Goal: Information Seeking & Learning: Learn about a topic

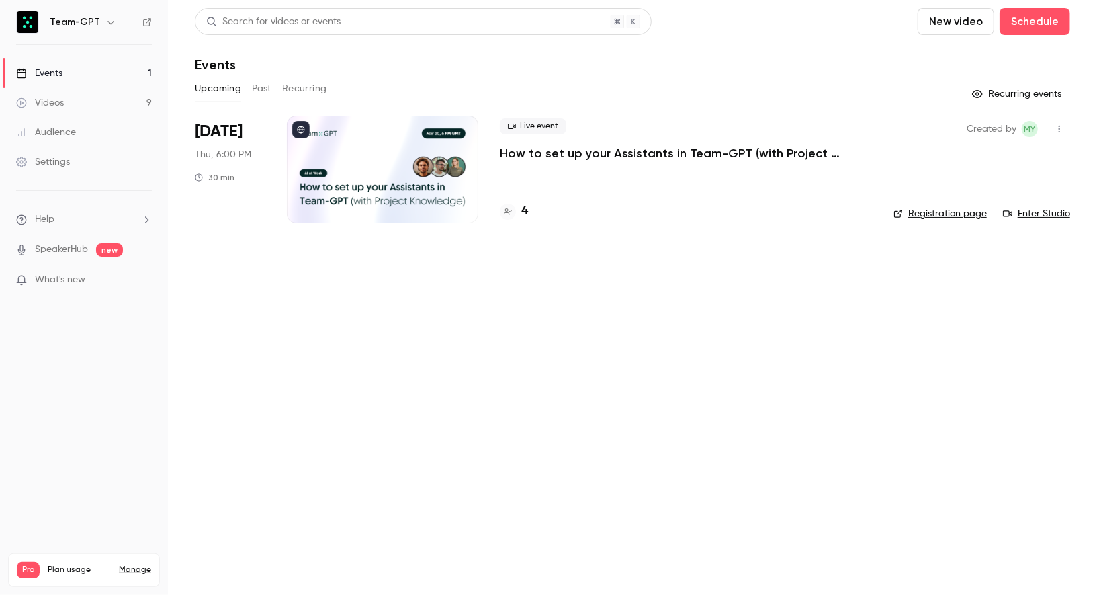
click at [519, 200] on div "Live event How to set up your Assistants in Team-GPT (with Project Knowledge) 4" at bounding box center [686, 169] width 372 height 107
click at [519, 212] on div "4" at bounding box center [514, 211] width 28 height 18
click at [529, 216] on div "4" at bounding box center [686, 211] width 372 height 18
click at [524, 212] on h4 "4" at bounding box center [524, 211] width 7 height 18
click at [392, 159] on div at bounding box center [382, 169] width 191 height 107
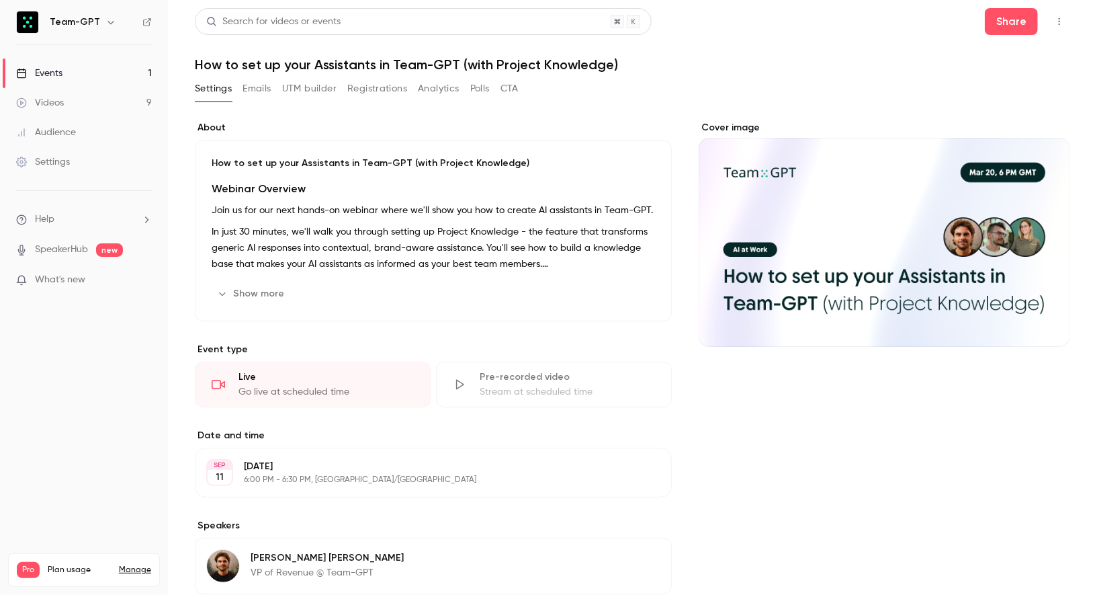
click at [374, 89] on button "Registrations" at bounding box center [377, 88] width 60 height 21
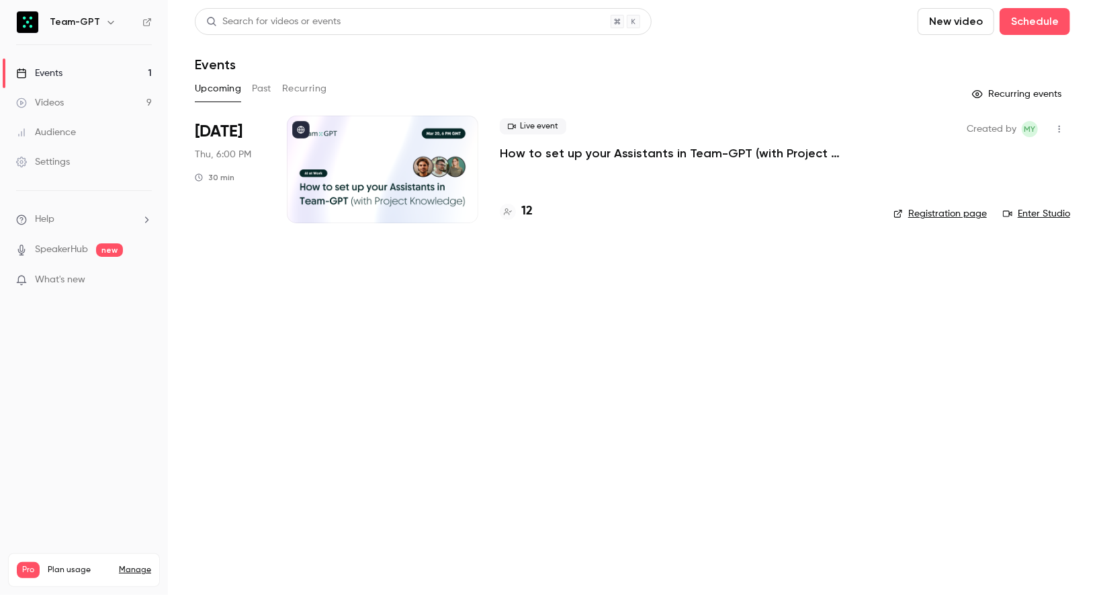
click at [526, 211] on h4 "12" at bounding box center [526, 211] width 11 height 18
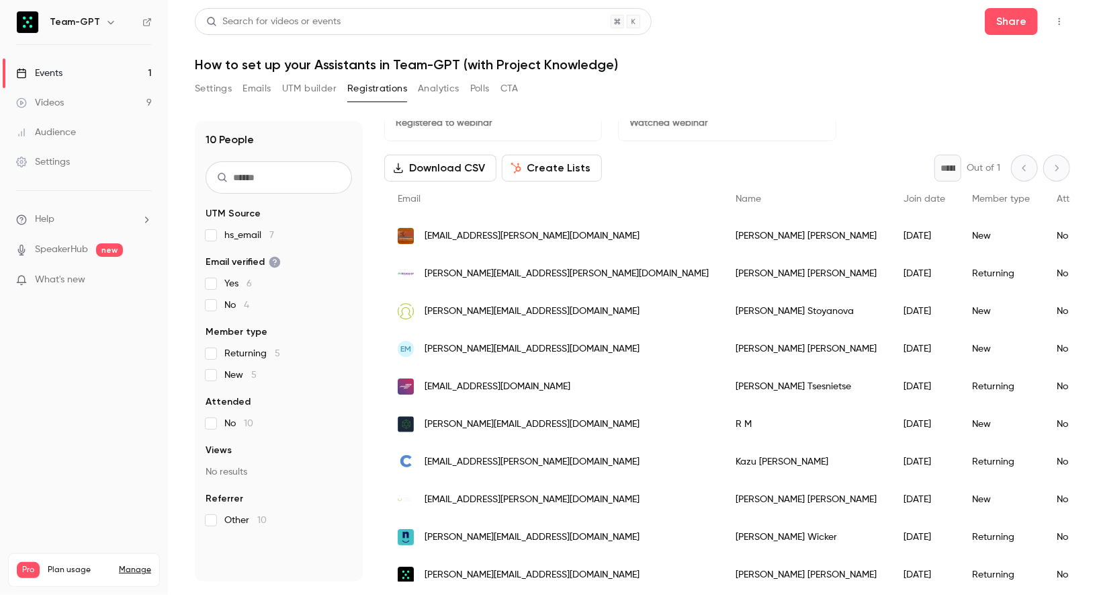
scroll to position [43, 0]
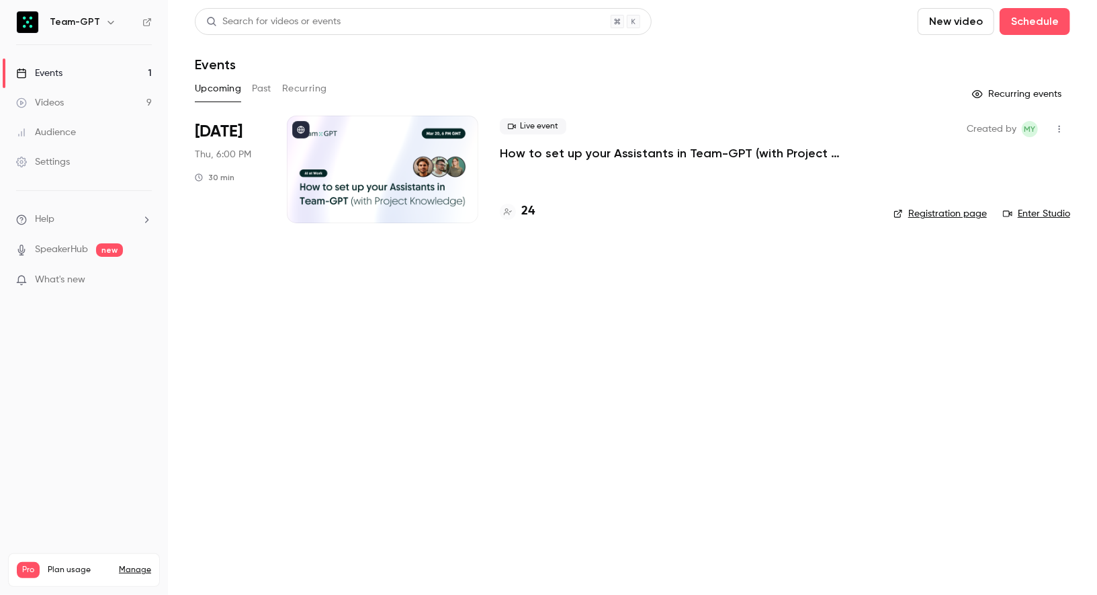
click at [523, 218] on h4 "24" at bounding box center [527, 211] width 13 height 18
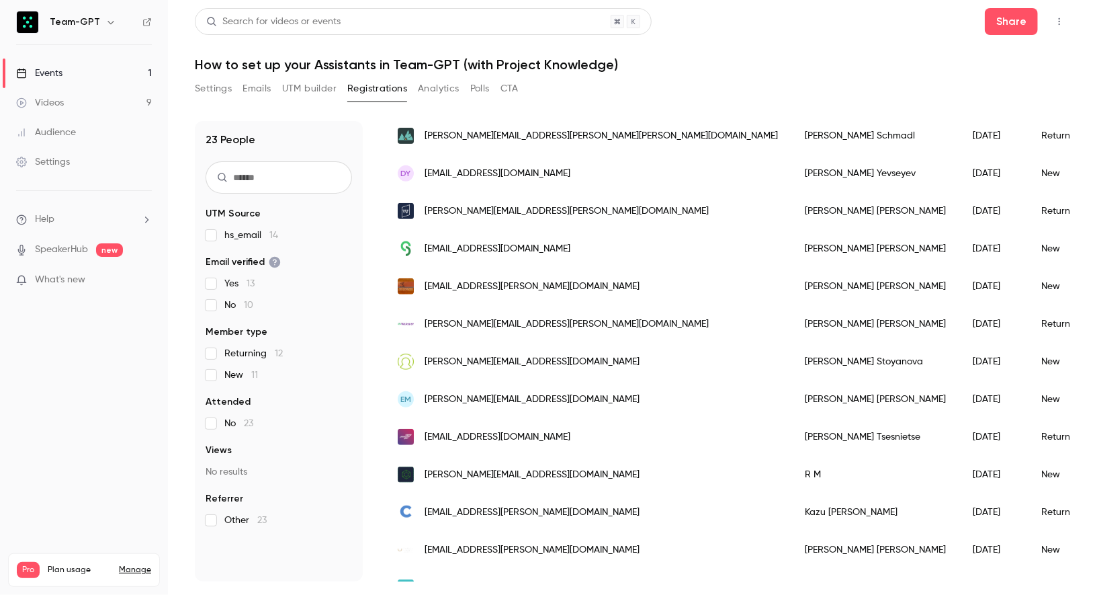
scroll to position [478, 0]
